Goal: Task Accomplishment & Management: Complete application form

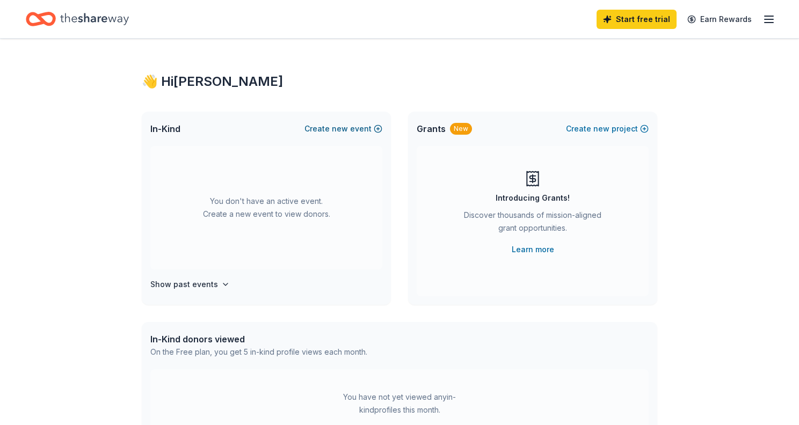
click at [343, 131] on span "new" at bounding box center [340, 128] width 16 height 13
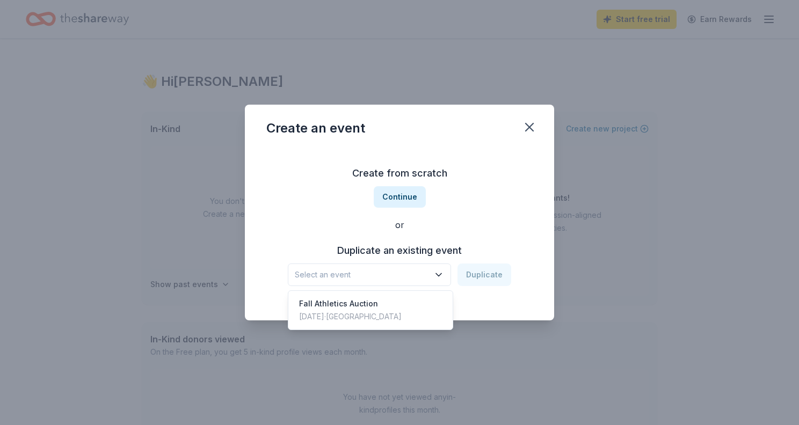
click at [401, 273] on span "Select an event" at bounding box center [362, 275] width 134 height 13
click at [367, 304] on div "Fall Athletics Auction" at bounding box center [350, 304] width 103 height 13
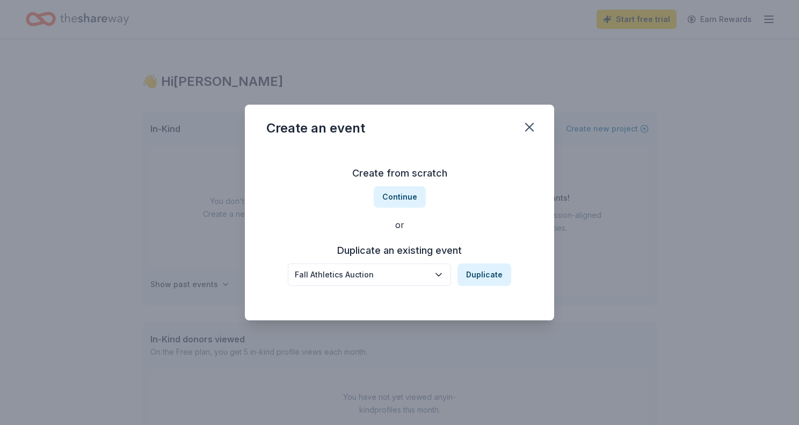
click at [440, 274] on icon "button" at bounding box center [438, 275] width 11 height 11
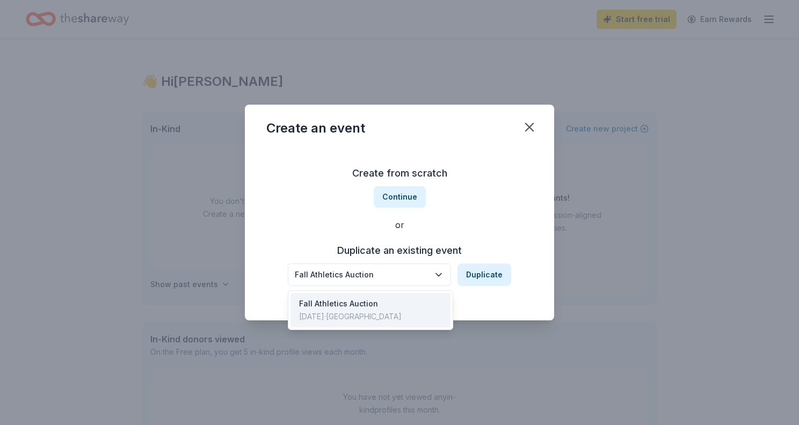
click at [486, 273] on div "Fall Athletics Auction Duplicate" at bounding box center [399, 275] width 223 height 23
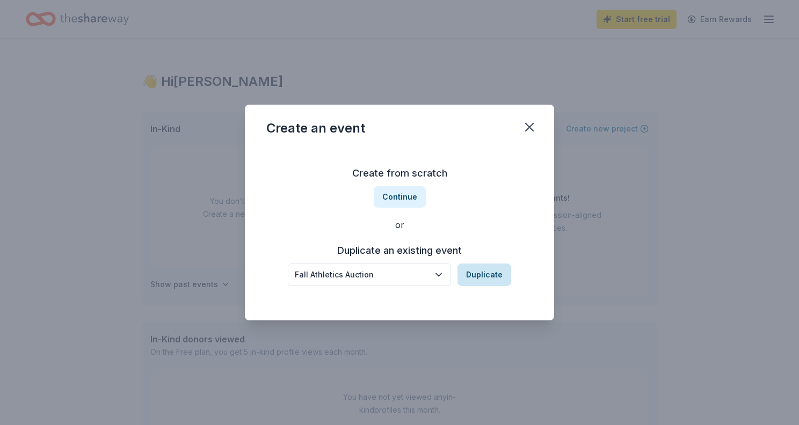
click at [485, 274] on button "Duplicate" at bounding box center [485, 275] width 54 height 23
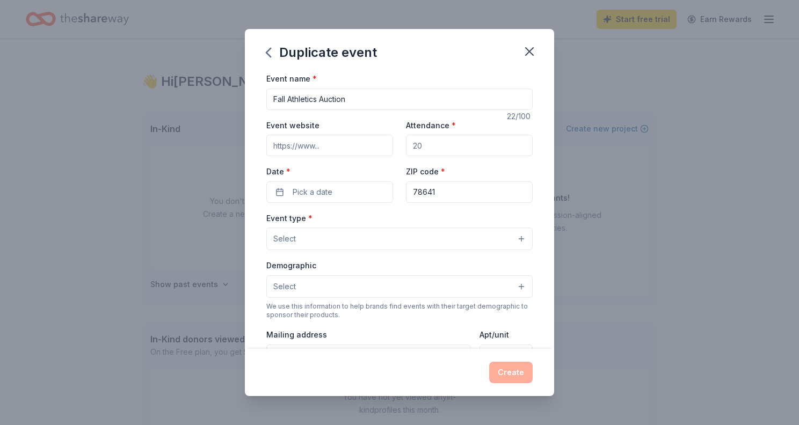
drag, startPoint x: 355, startPoint y: 102, endPoint x: 323, endPoint y: 100, distance: 32.2
click at [323, 100] on input "Fall Athletics Auction" at bounding box center [399, 99] width 266 height 21
click at [377, 100] on input "Fall Athletics Auction" at bounding box center [399, 99] width 266 height 21
click at [338, 149] on input "Event website" at bounding box center [329, 145] width 127 height 21
type input "www.sterlilngathletics.org"
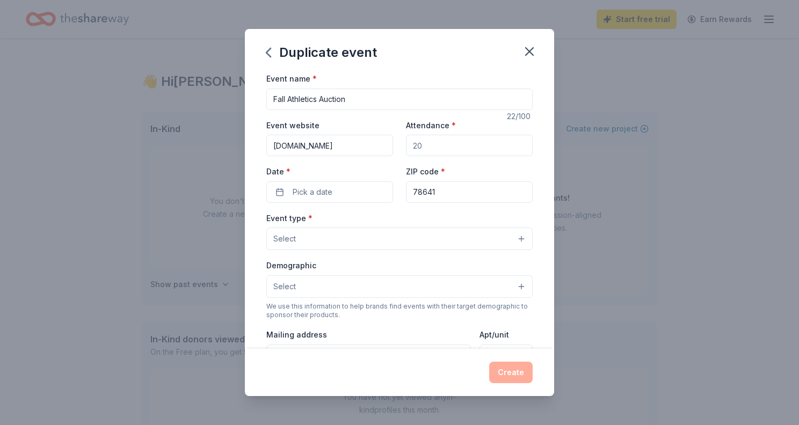
click at [436, 151] on input "Attendance *" at bounding box center [469, 145] width 127 height 21
type input "400"
click at [347, 194] on button "Pick a date" at bounding box center [329, 192] width 127 height 21
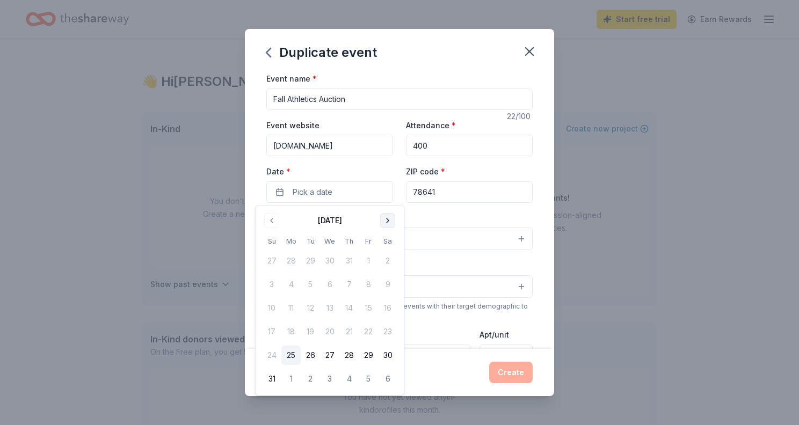
click at [392, 224] on button "Go to next month" at bounding box center [387, 220] width 15 height 15
click at [349, 357] on button "30" at bounding box center [348, 355] width 19 height 19
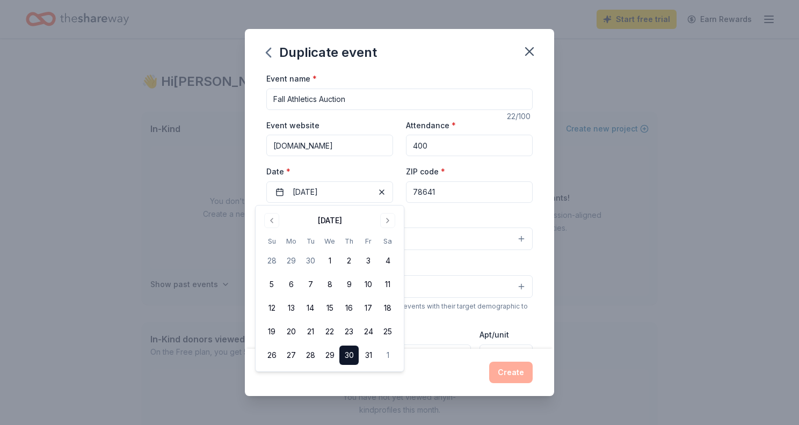
click at [460, 216] on div "Event type * Select" at bounding box center [399, 231] width 266 height 39
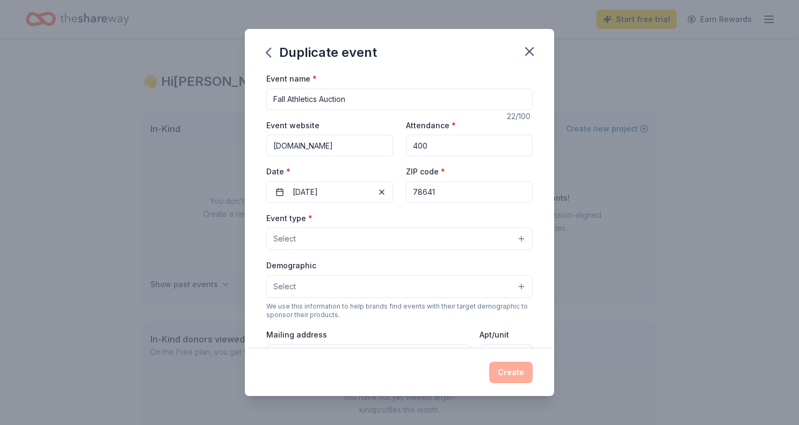
click at [326, 239] on button "Select" at bounding box center [399, 239] width 266 height 23
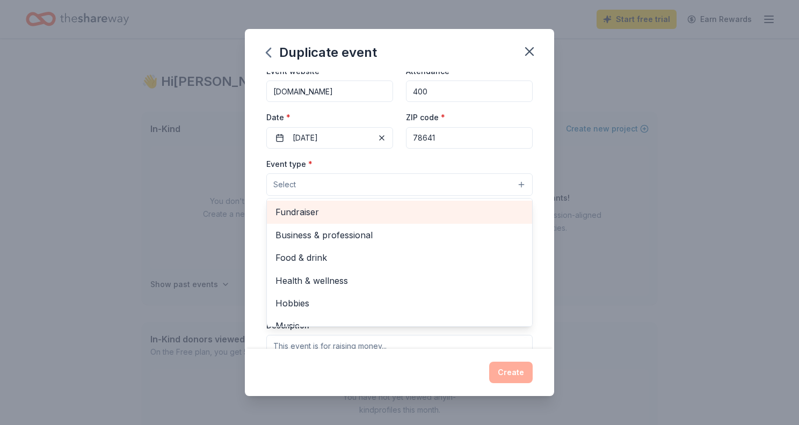
click at [305, 214] on span "Fundraiser" at bounding box center [400, 212] width 248 height 14
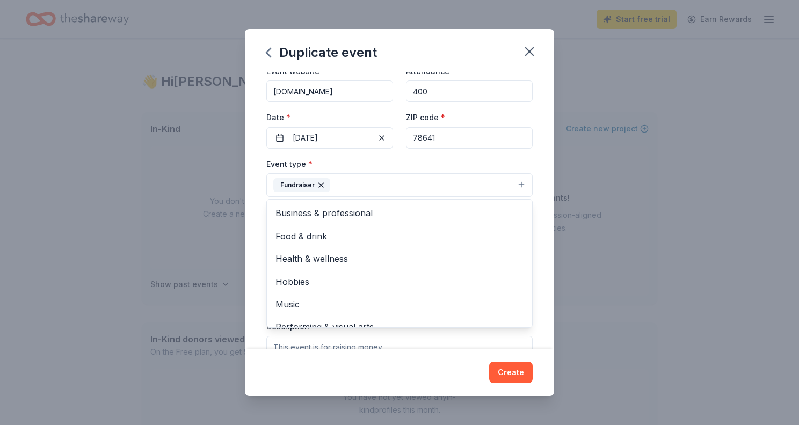
click at [480, 160] on div "Event type * Fundraiser Business & professional Food & drink Health & wellness …" at bounding box center [399, 177] width 266 height 40
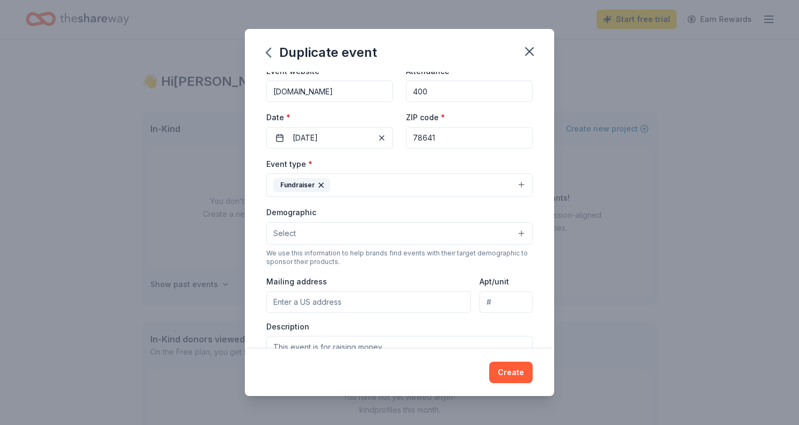
click at [348, 235] on button "Select" at bounding box center [399, 233] width 266 height 23
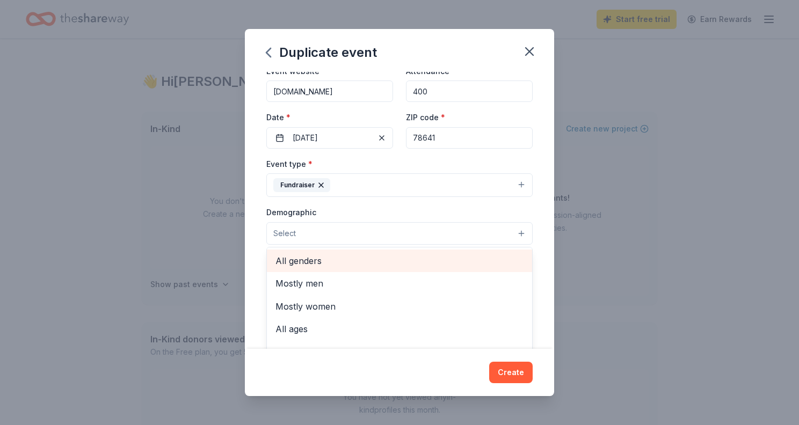
click at [336, 263] on span "All genders" at bounding box center [400, 261] width 248 height 14
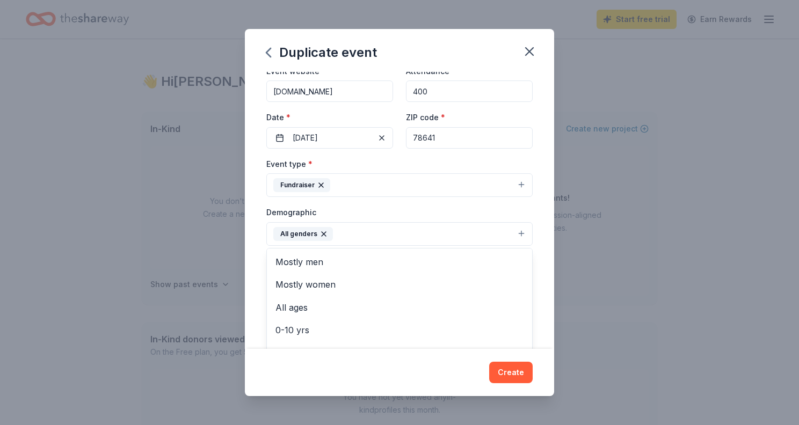
click at [362, 212] on div "Demographic All genders Mostly men Mostly women All ages 0-10 yrs 10-20 yrs 20-…" at bounding box center [399, 226] width 266 height 40
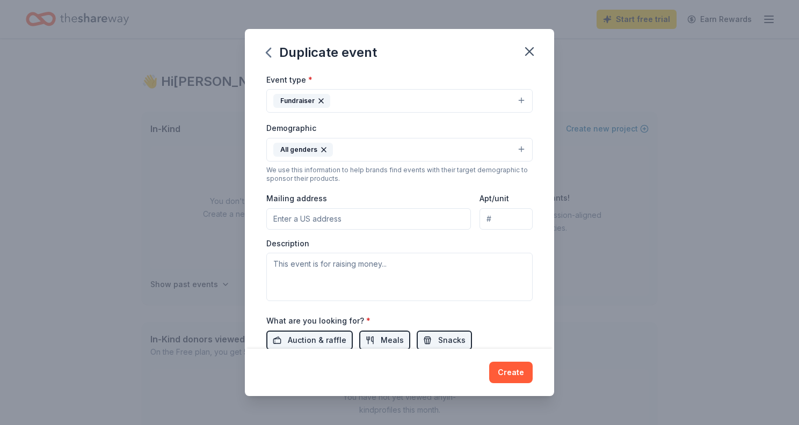
scroll to position [144, 0]
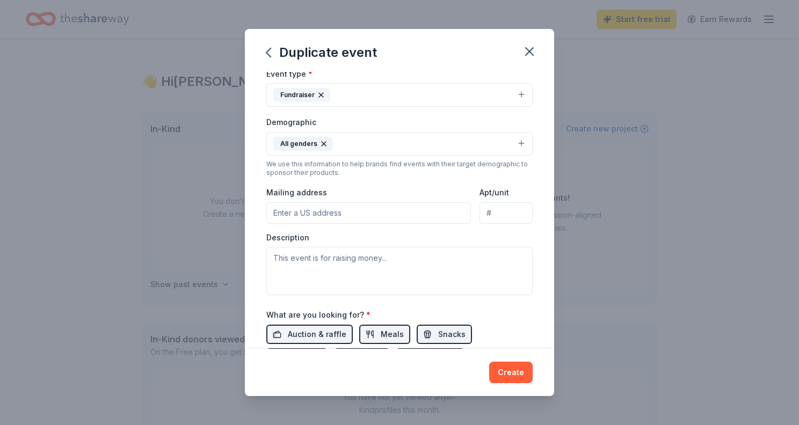
click at [364, 209] on input "Mailing address" at bounding box center [368, 213] width 205 height 21
type input "12800 Angel Side Drive"
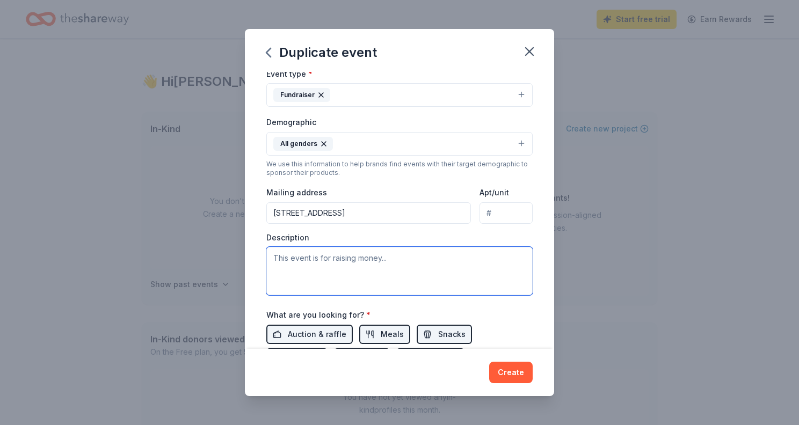
click at [410, 265] on textarea at bounding box center [399, 271] width 266 height 48
type textarea "T"
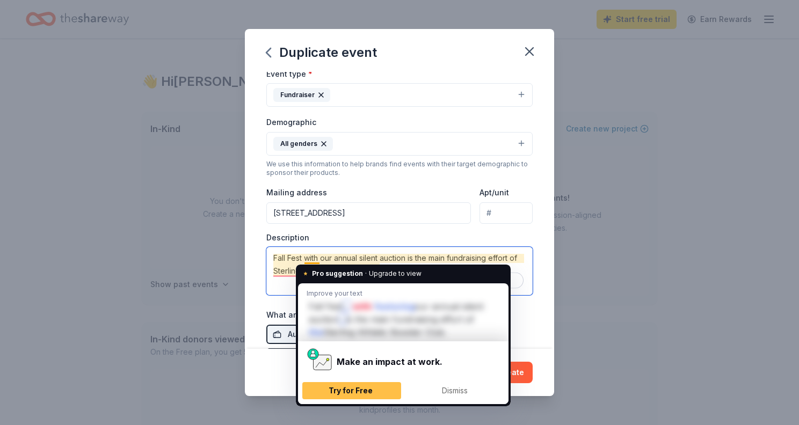
click at [283, 259] on textarea "Fall Fest with our annual silent auction is the main fundraising effort of Ster…" at bounding box center [399, 271] width 266 height 48
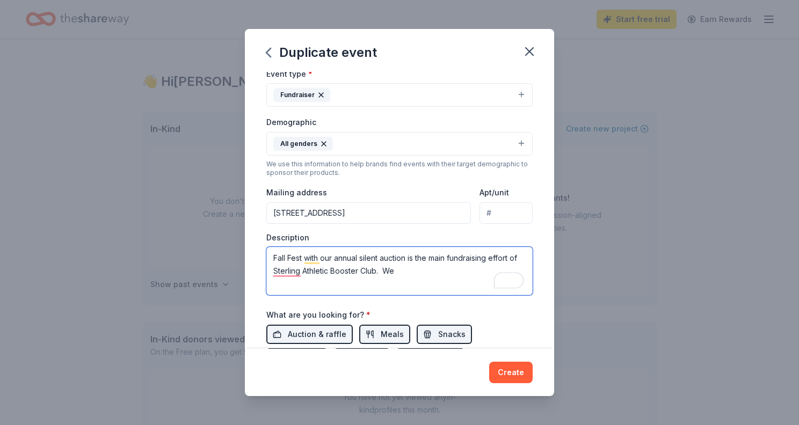
click at [409, 271] on textarea "Fall Fest with our annual silent auction is the main fundraising effort of Ster…" at bounding box center [399, 271] width 266 height 48
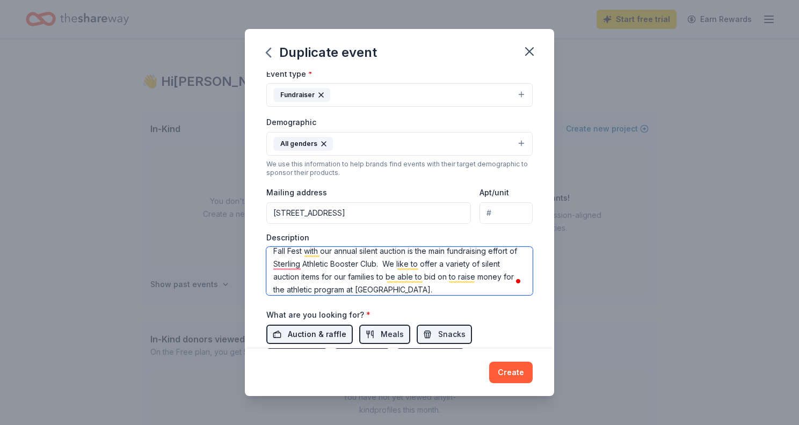
type textarea "Fall Fest with our annual silent auction is the main fundraising effort of Ster…"
click at [299, 336] on span "Auction & raffle" at bounding box center [317, 334] width 59 height 13
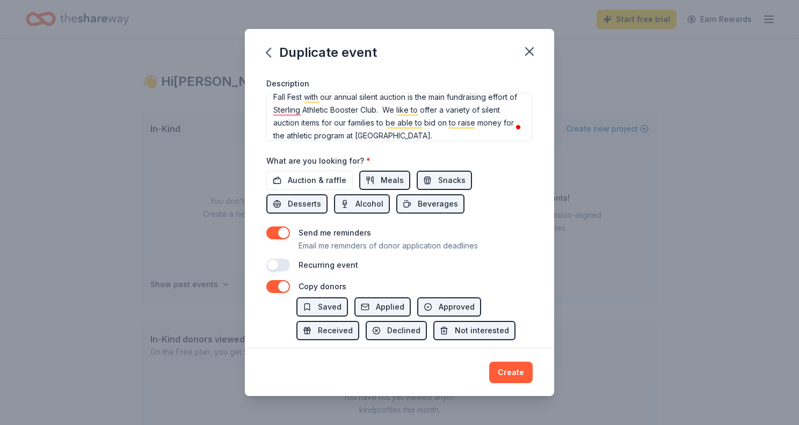
scroll to position [344, 0]
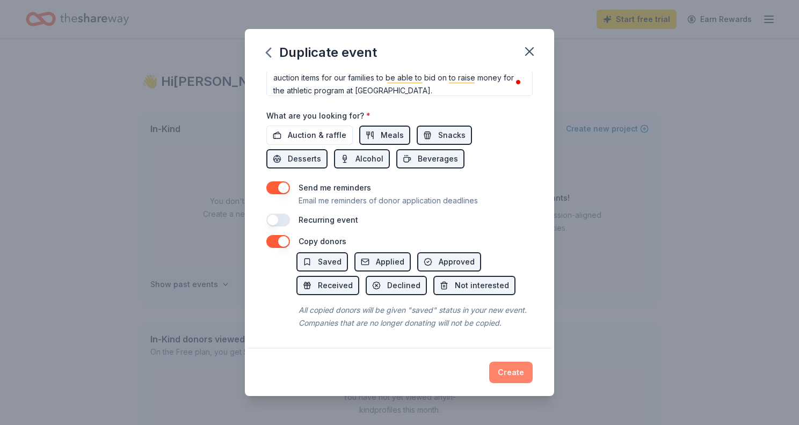
click at [515, 373] on button "Create" at bounding box center [511, 372] width 44 height 21
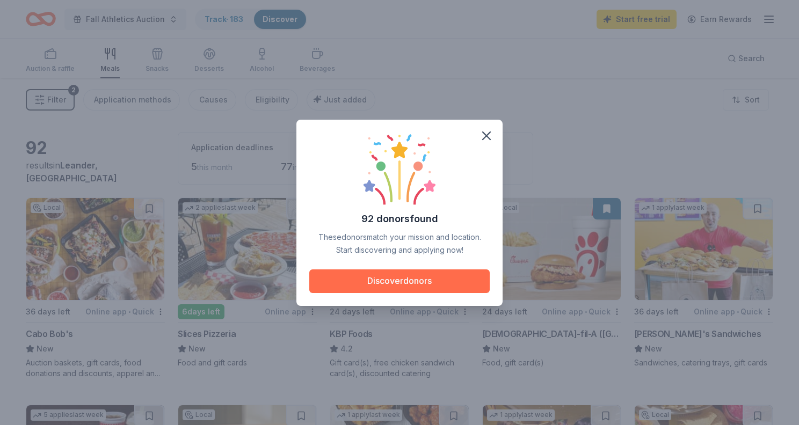
click at [404, 283] on button "Discover donors" at bounding box center [399, 282] width 180 height 24
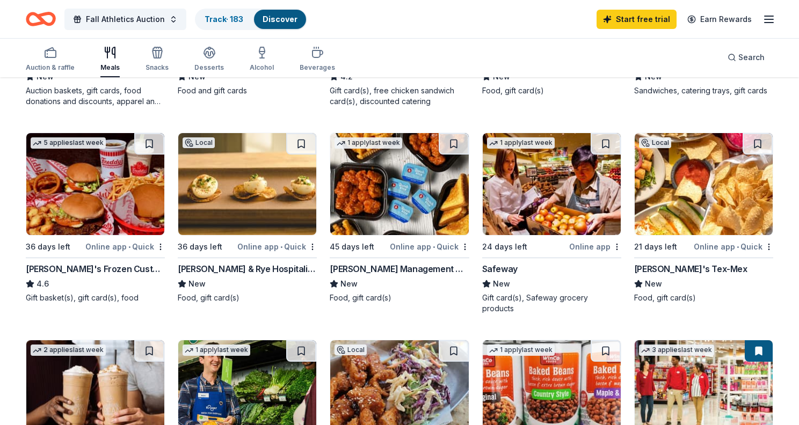
scroll to position [276, 0]
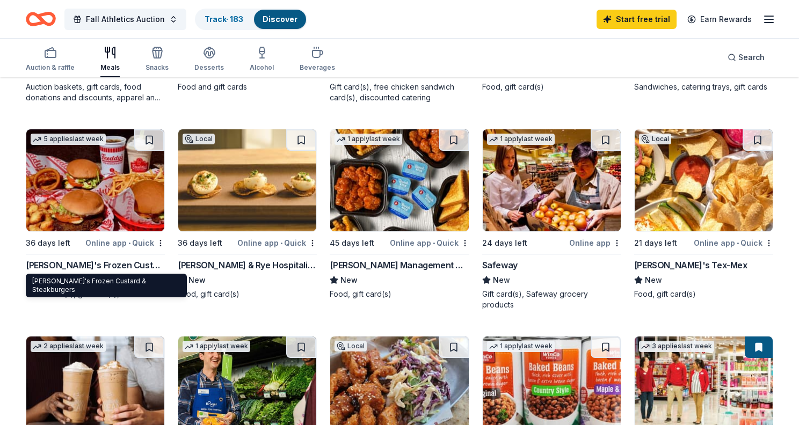
click at [80, 266] on div "Freddy's Frozen Custard & Steakburgers" at bounding box center [95, 265] width 139 height 13
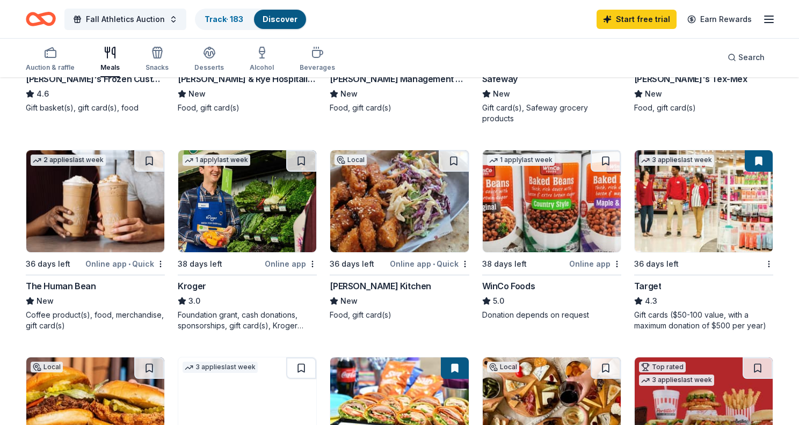
scroll to position [463, 0]
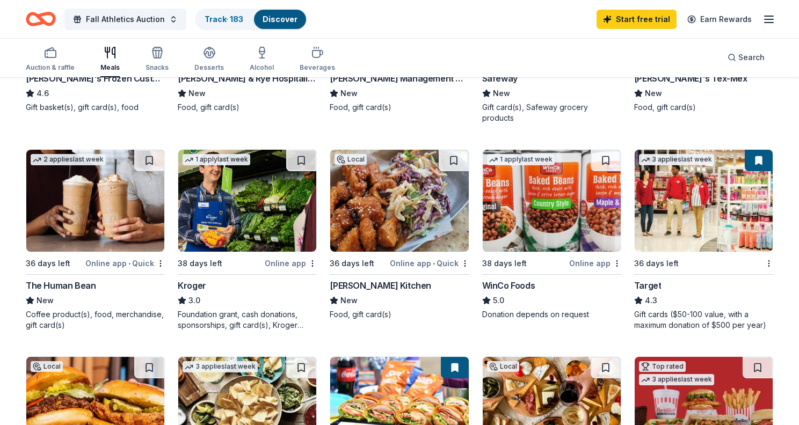
click at [660, 309] on div "Gift cards ($50-100 value, with a maximum donation of $500 per year)" at bounding box center [703, 319] width 139 height 21
click at [388, 279] on div "Jack Allen's Kitchen" at bounding box center [381, 285] width 102 height 13
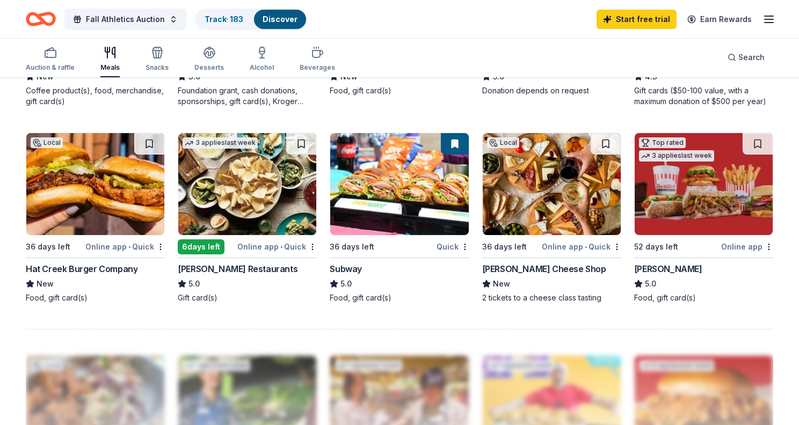
scroll to position [688, 0]
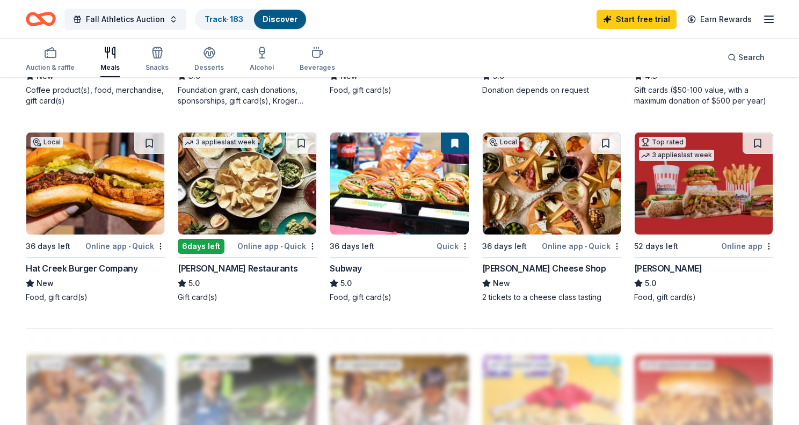
click at [105, 262] on div "Hat Creek Burger Company" at bounding box center [82, 268] width 112 height 13
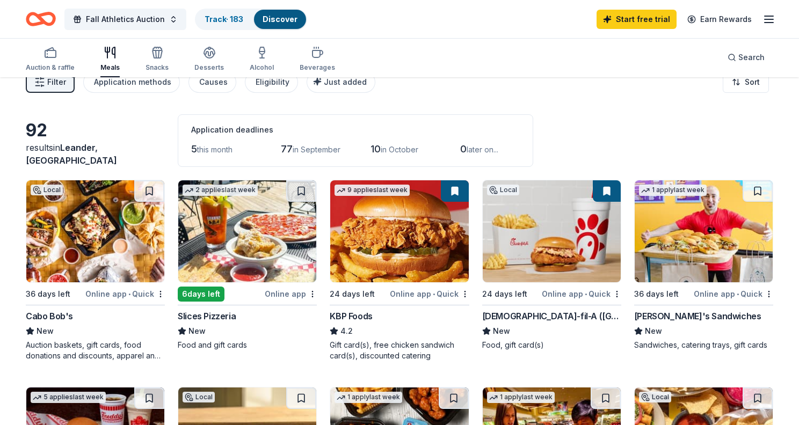
scroll to position [18, 0]
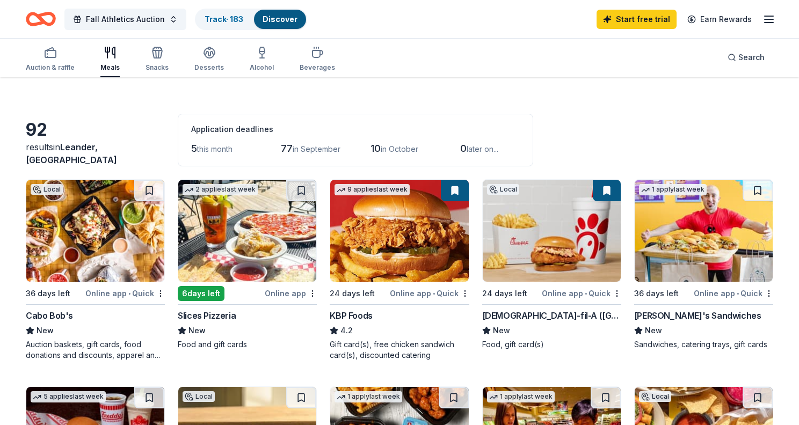
click at [454, 191] on button at bounding box center [455, 190] width 28 height 21
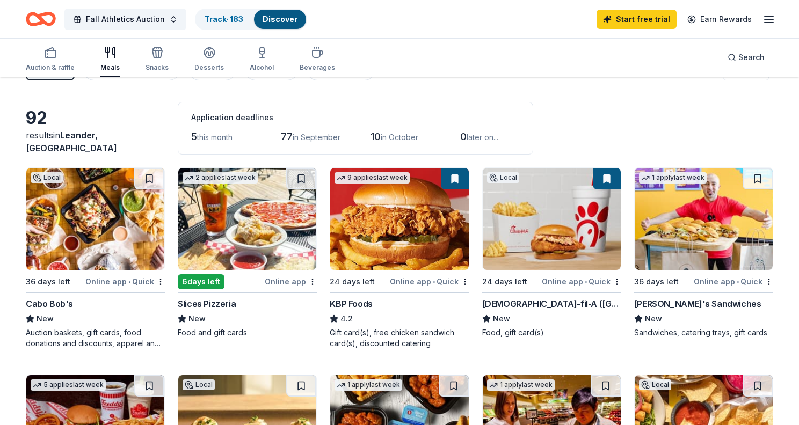
scroll to position [0, 0]
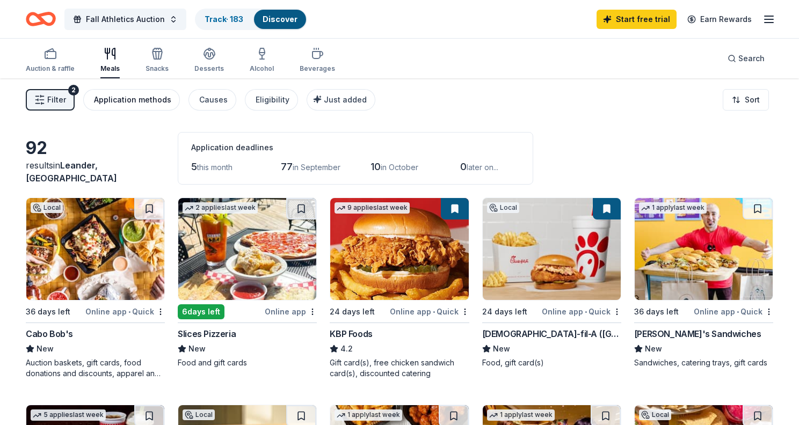
click at [138, 99] on div "Application methods" at bounding box center [132, 99] width 77 height 13
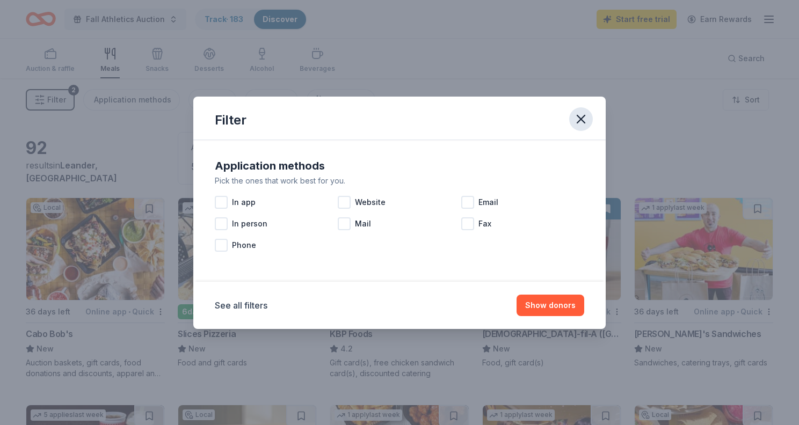
click at [581, 118] on icon "button" at bounding box center [581, 119] width 8 height 8
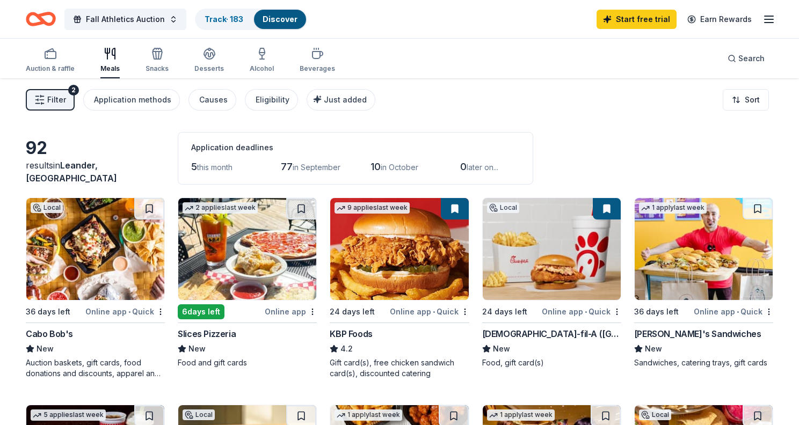
click at [281, 15] on link "Discover" at bounding box center [280, 19] width 35 height 9
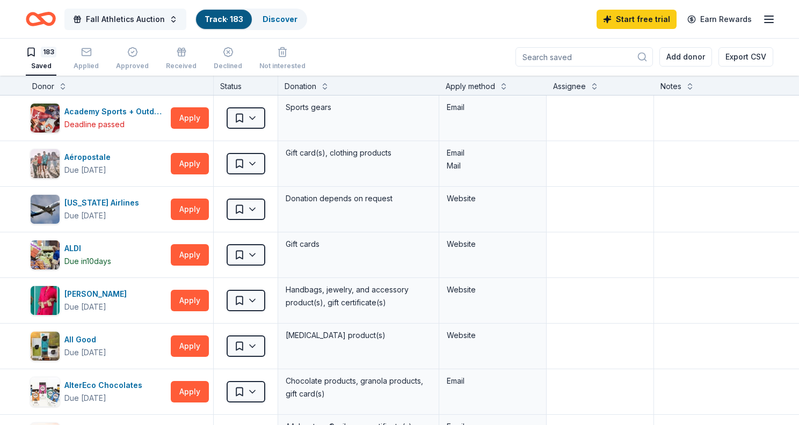
click at [134, 20] on span "Fall Athletics Auction" at bounding box center [125, 19] width 79 height 13
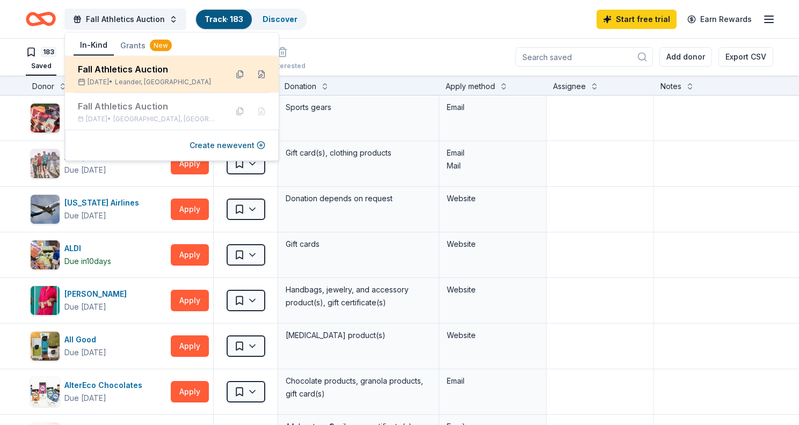
click at [140, 74] on div "Fall Athletics Auction" at bounding box center [148, 69] width 141 height 13
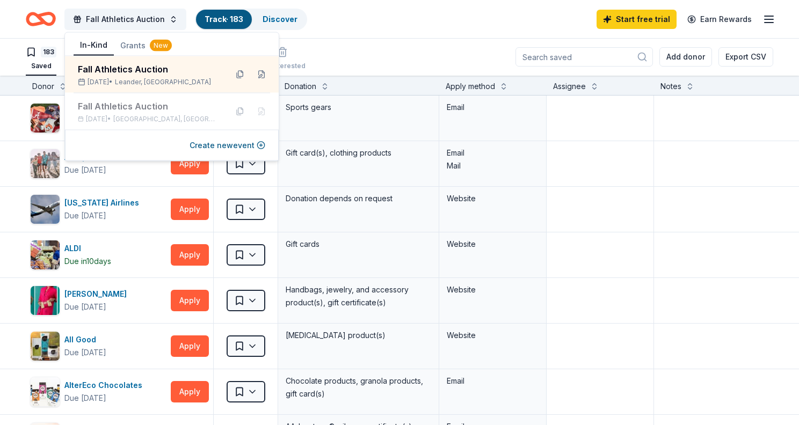
click at [381, 25] on div "Fall Athletics Auction Track · 183 Discover Start free trial Earn Rewards" at bounding box center [400, 18] width 748 height 25
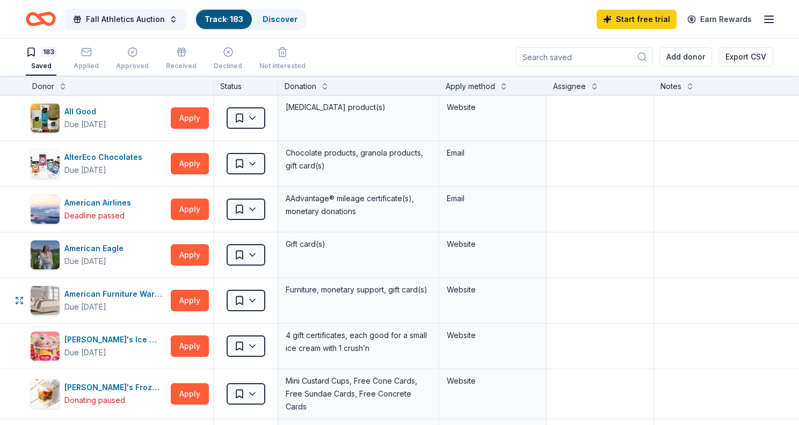
scroll to position [261, 0]
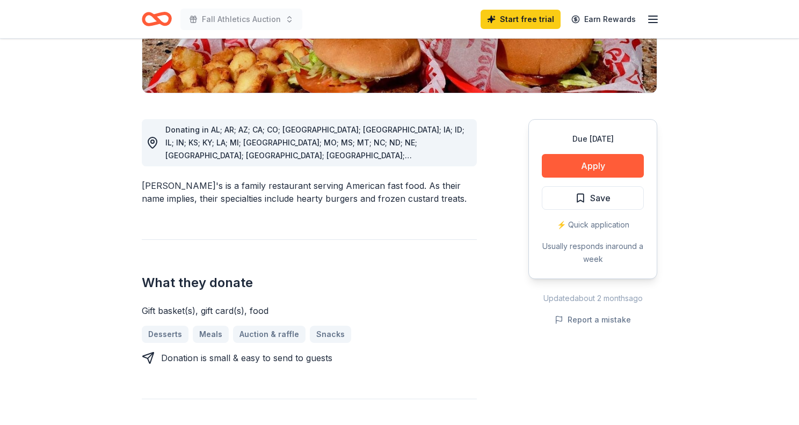
scroll to position [261, 0]
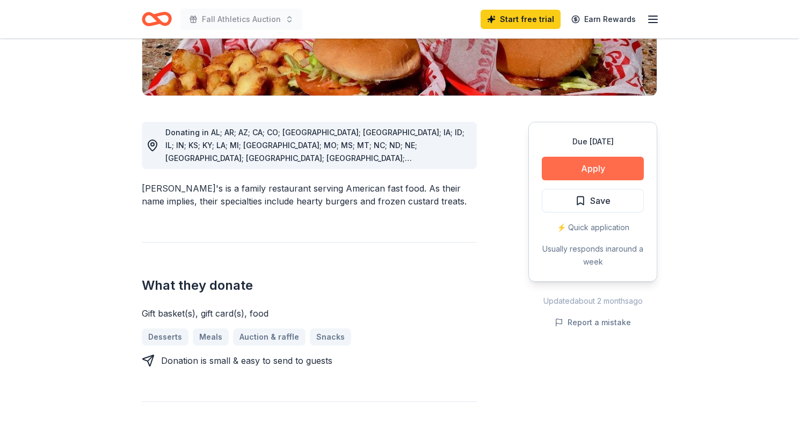
click at [592, 157] on button "Apply" at bounding box center [593, 169] width 102 height 24
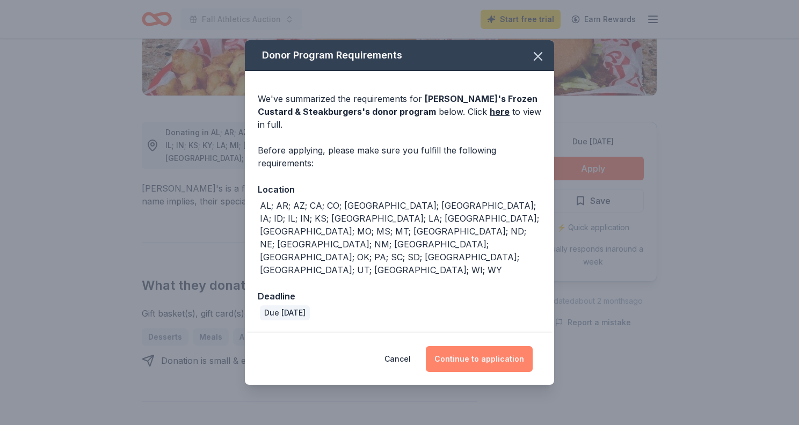
click at [493, 346] on button "Continue to application" at bounding box center [479, 359] width 107 height 26
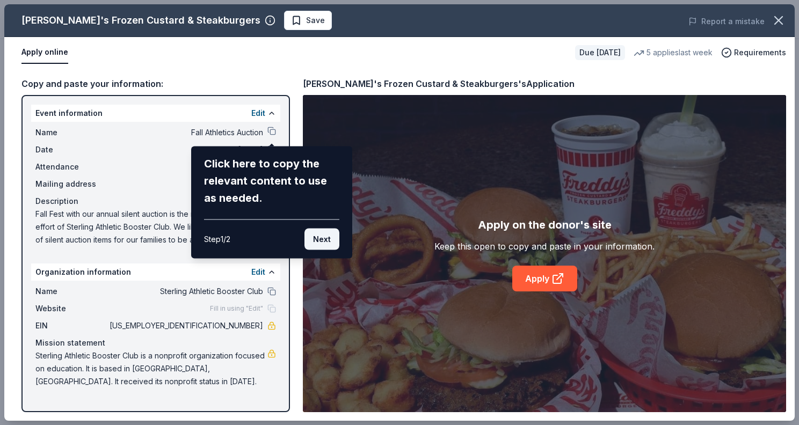
click at [324, 237] on button "Next" at bounding box center [322, 239] width 35 height 21
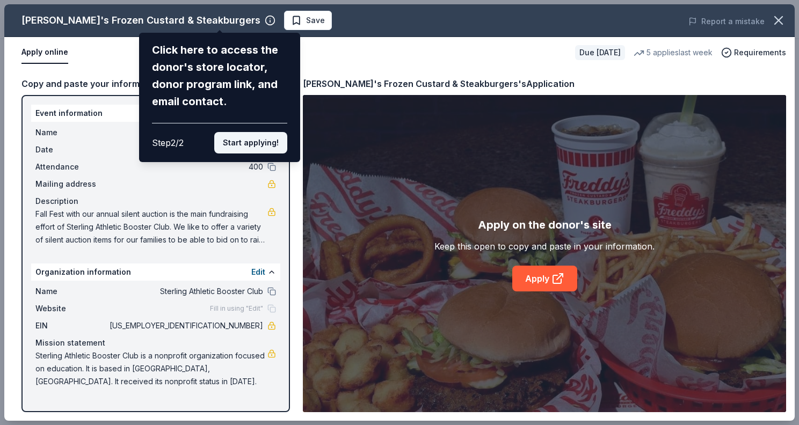
click at [250, 147] on button "Start applying!" at bounding box center [250, 142] width 73 height 21
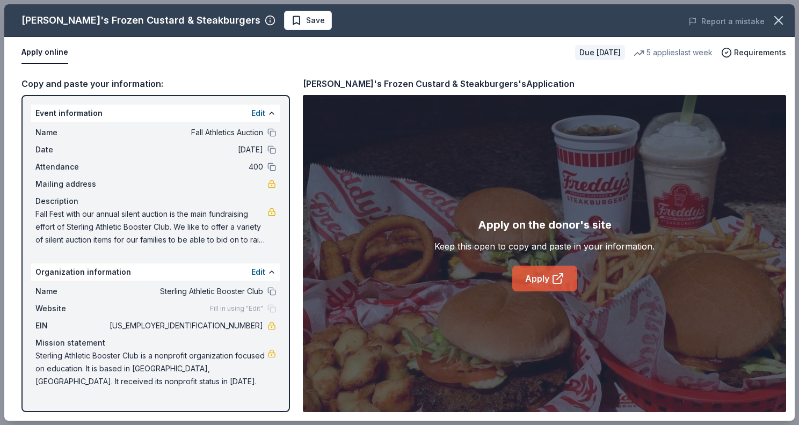
click at [532, 278] on link "Apply" at bounding box center [544, 279] width 65 height 26
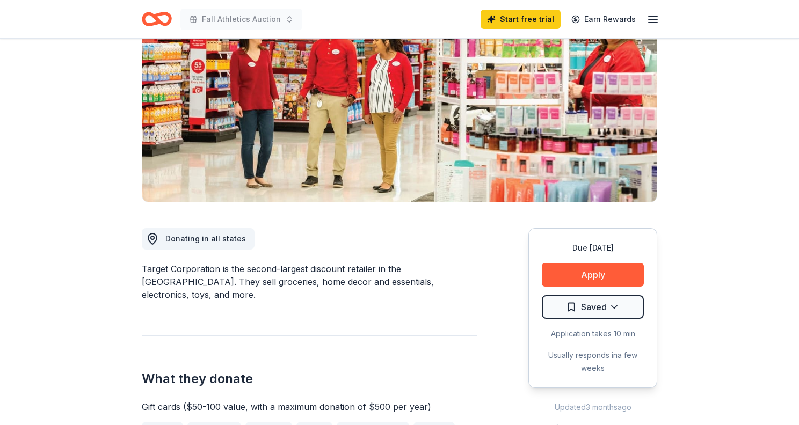
scroll to position [129, 0]
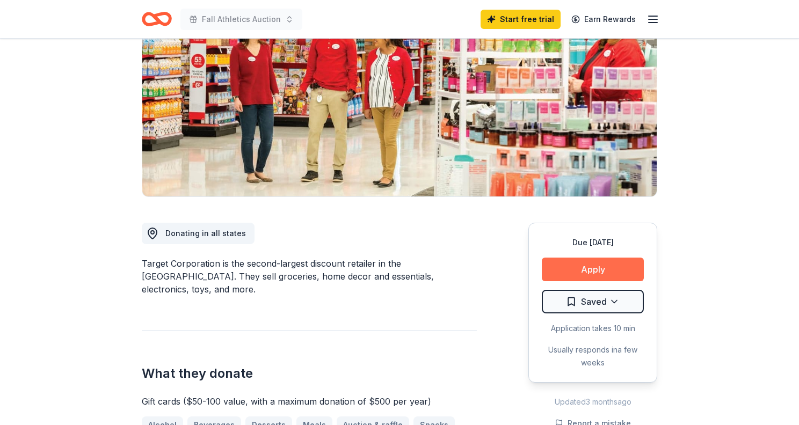
click at [600, 268] on button "Apply" at bounding box center [593, 270] width 102 height 24
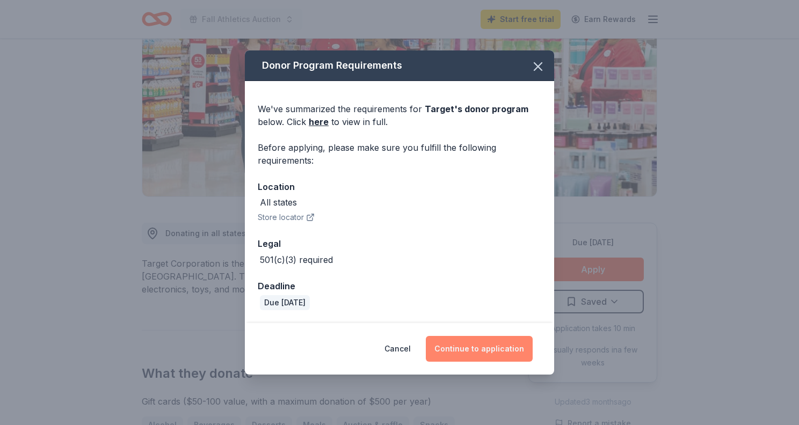
click at [482, 345] on button "Continue to application" at bounding box center [479, 349] width 107 height 26
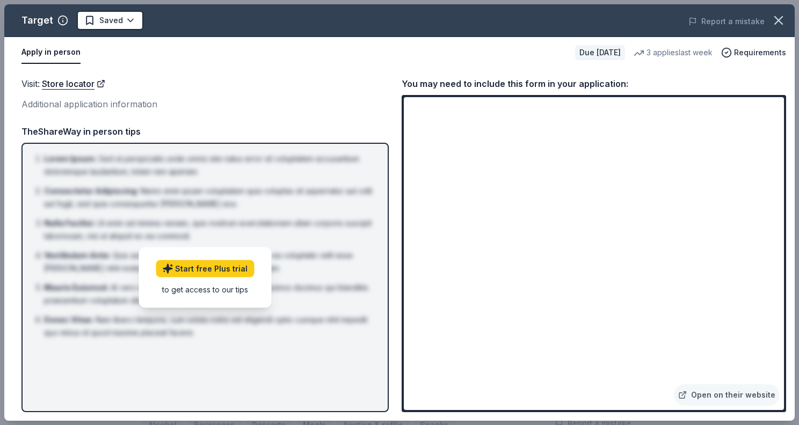
click at [298, 95] on div "Visit : Store locator Additional application information" at bounding box center [204, 94] width 367 height 35
click at [397, 206] on div "Visit : Store locator Additional application information Visit : Store locator …" at bounding box center [399, 244] width 791 height 353
click at [776, 26] on icon "button" at bounding box center [778, 20] width 15 height 15
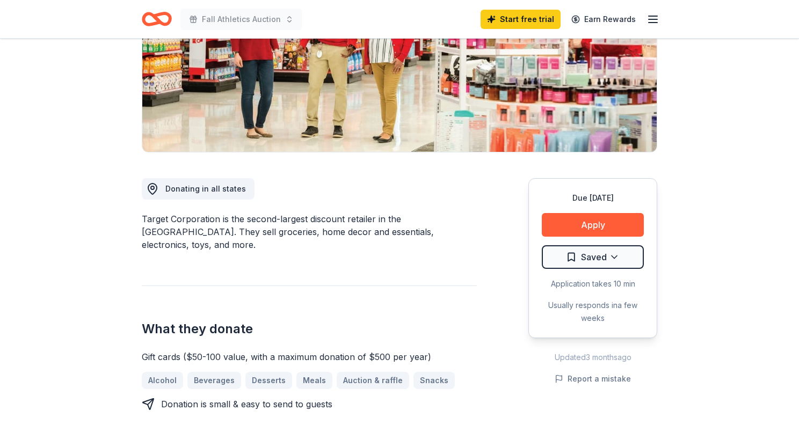
scroll to position [0, 0]
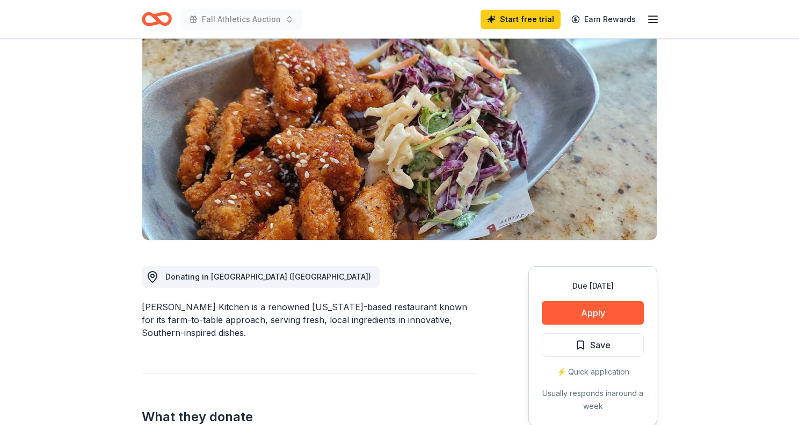
scroll to position [114, 0]
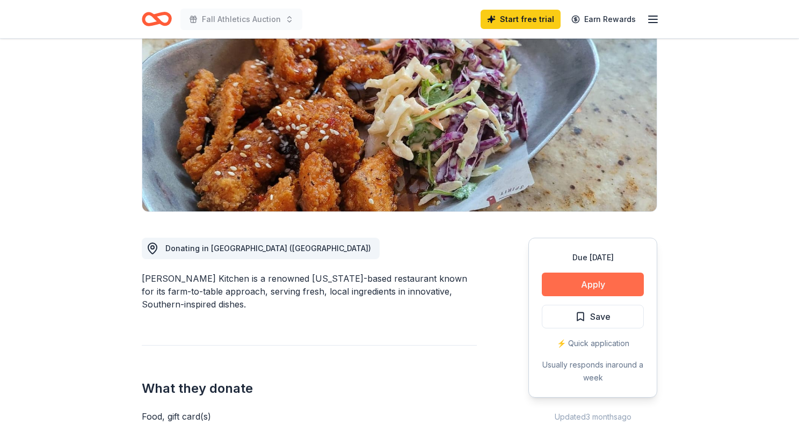
click at [601, 290] on button "Apply" at bounding box center [593, 285] width 102 height 24
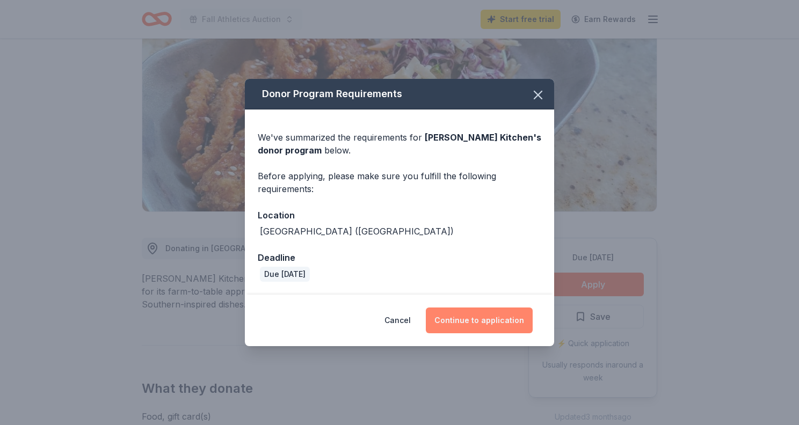
click at [463, 316] on button "Continue to application" at bounding box center [479, 321] width 107 height 26
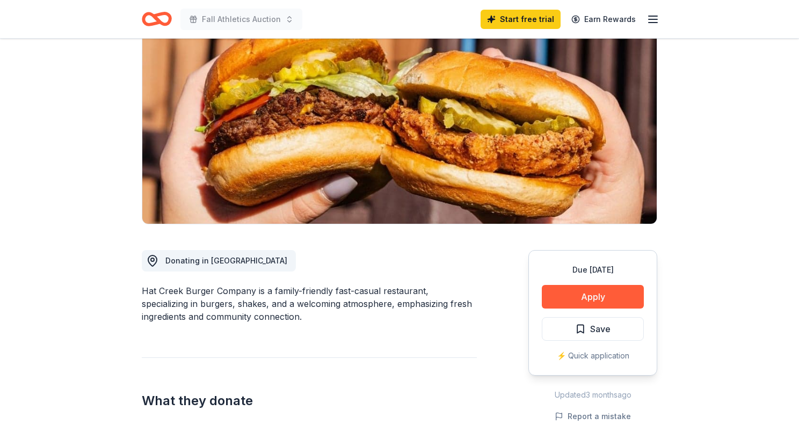
scroll to position [128, 0]
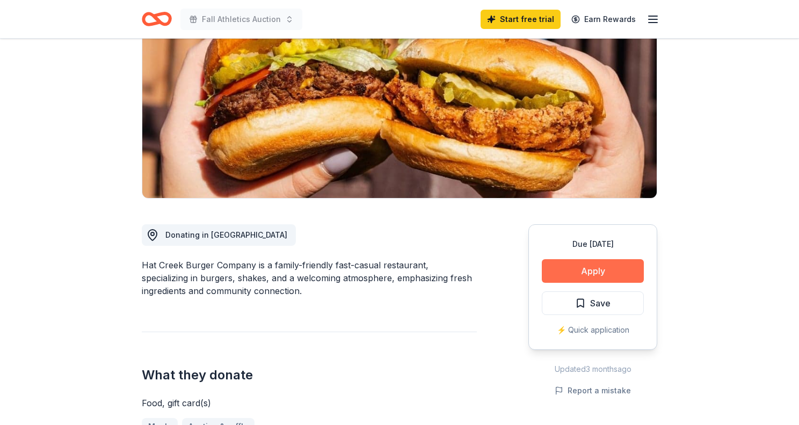
click at [581, 269] on button "Apply" at bounding box center [593, 271] width 102 height 24
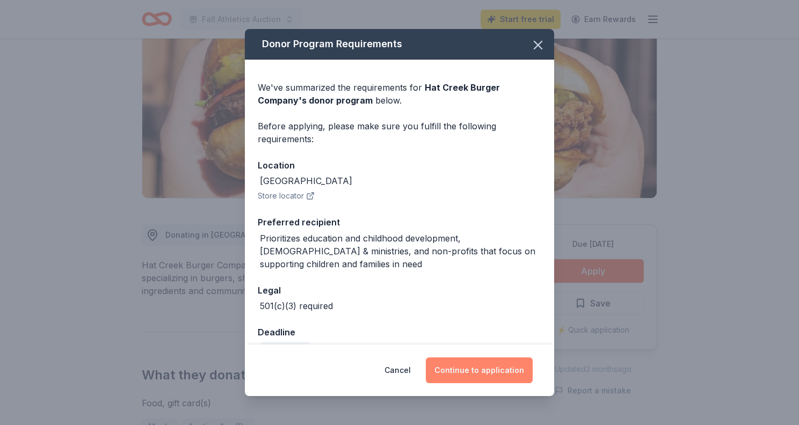
click at [494, 370] on button "Continue to application" at bounding box center [479, 371] width 107 height 26
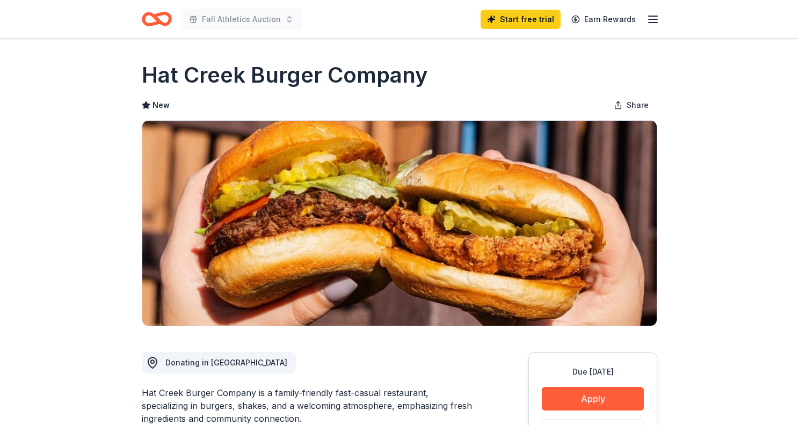
scroll to position [128, 0]
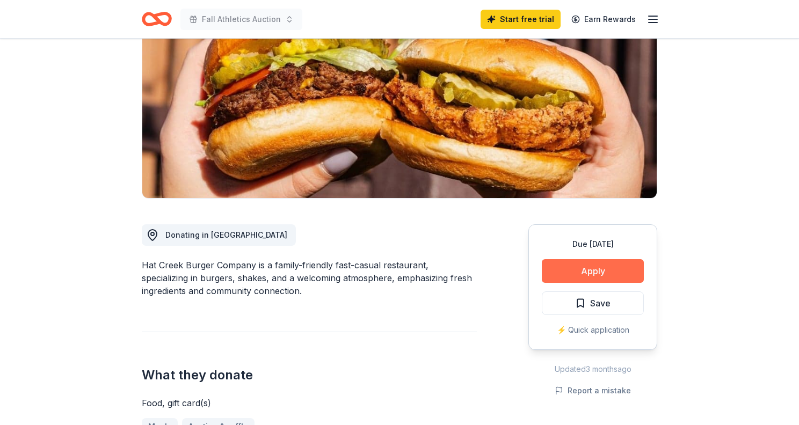
click at [606, 270] on button "Apply" at bounding box center [593, 271] width 102 height 24
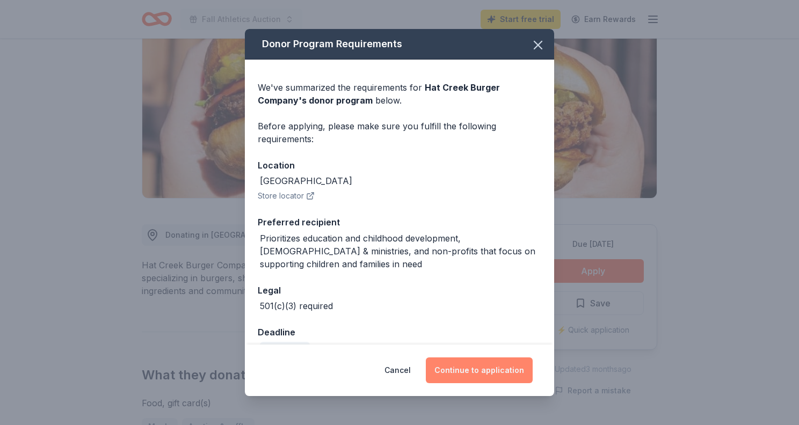
click at [471, 369] on button "Continue to application" at bounding box center [479, 371] width 107 height 26
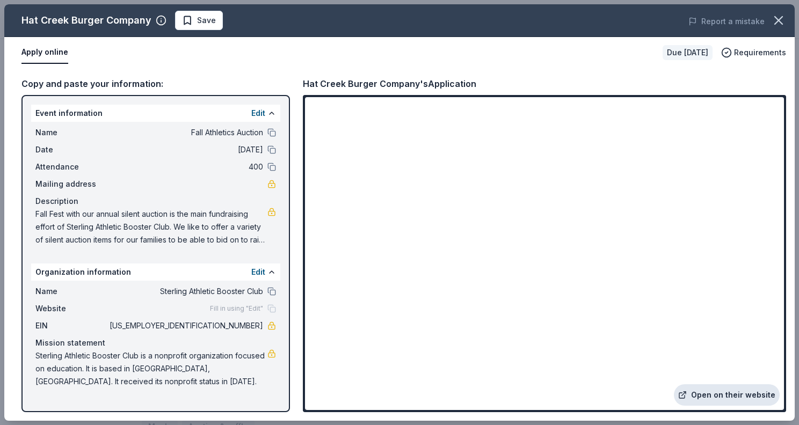
click at [726, 397] on link "Open on their website" at bounding box center [727, 395] width 106 height 21
